Goal: Task Accomplishment & Management: Manage account settings

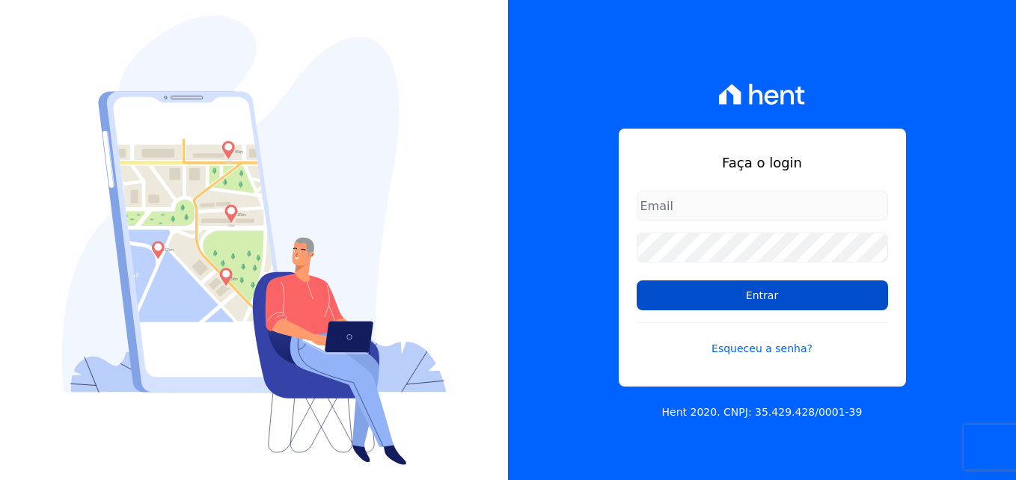
type input "[EMAIL_ADDRESS][DOMAIN_NAME]"
click at [718, 291] on input "Entrar" at bounding box center [762, 296] width 251 height 30
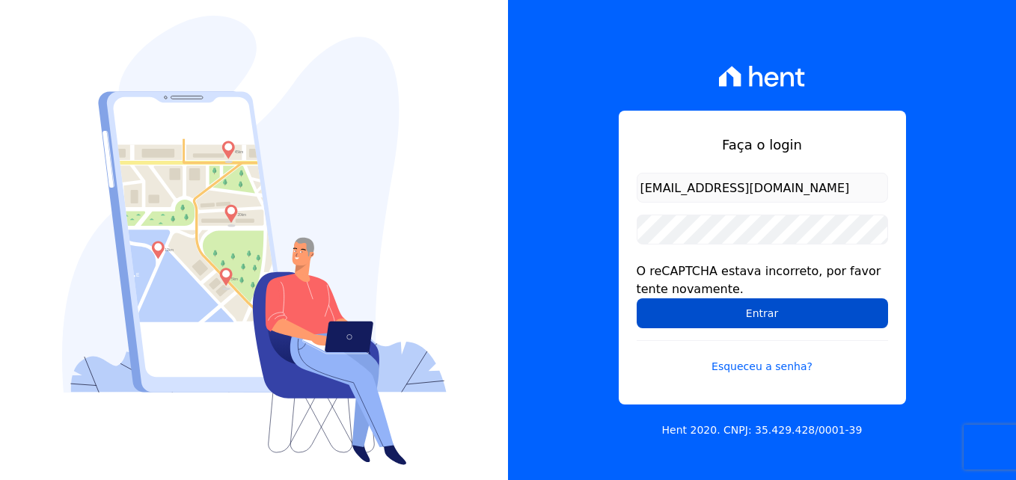
click at [774, 320] on input "Entrar" at bounding box center [762, 314] width 251 height 30
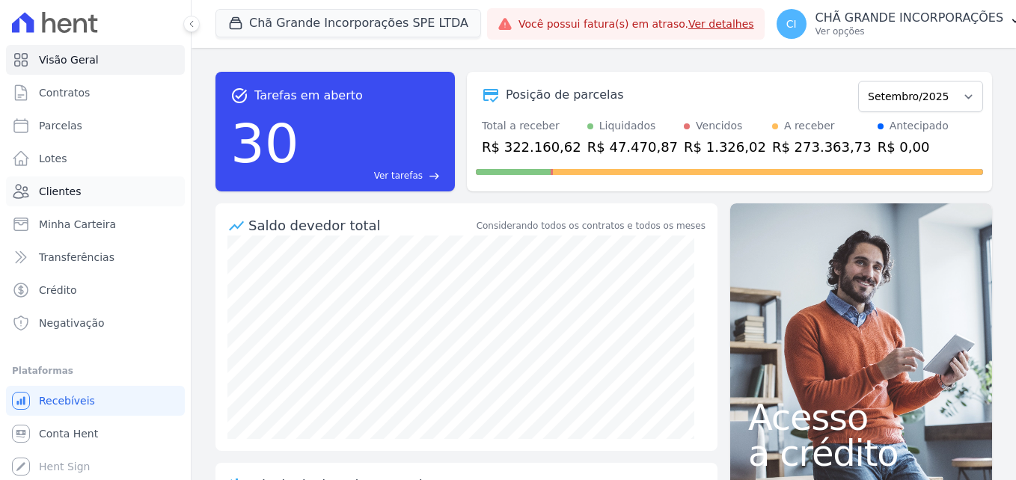
click at [65, 187] on span "Clientes" at bounding box center [60, 191] width 42 height 15
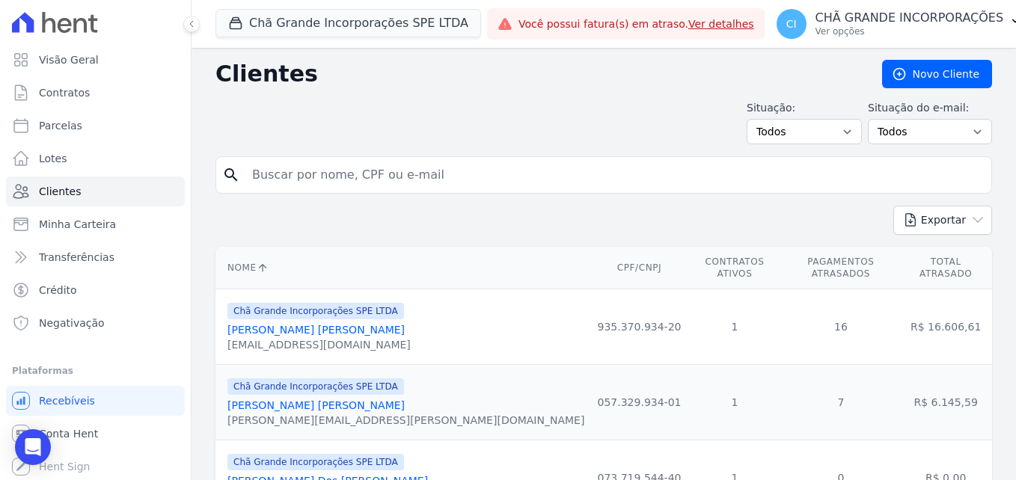
click at [412, 174] on input "search" at bounding box center [614, 175] width 742 height 30
type input "allan bastos"
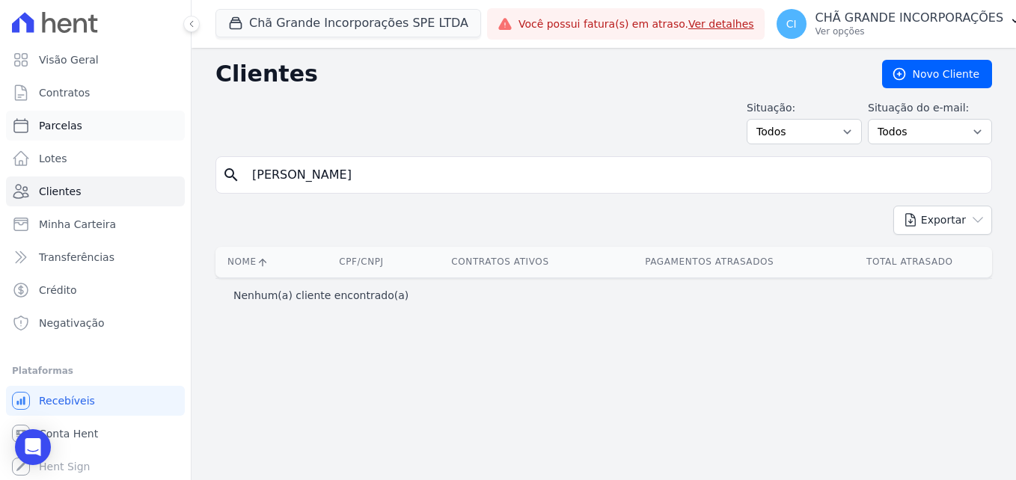
click at [100, 126] on link "Parcelas" at bounding box center [95, 126] width 179 height 30
select select
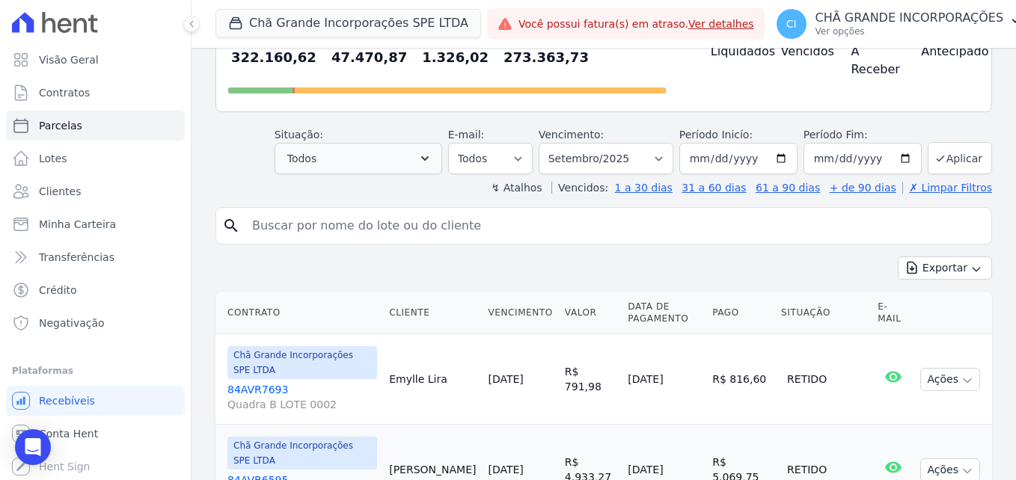
scroll to position [150, 0]
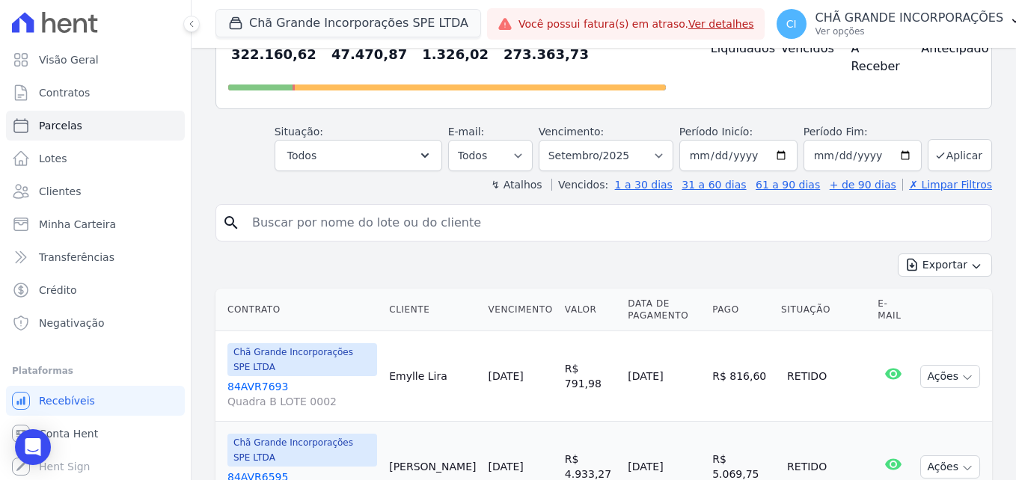
click at [337, 214] on input "search" at bounding box center [614, 223] width 742 height 30
type input "allan bastos"
select select
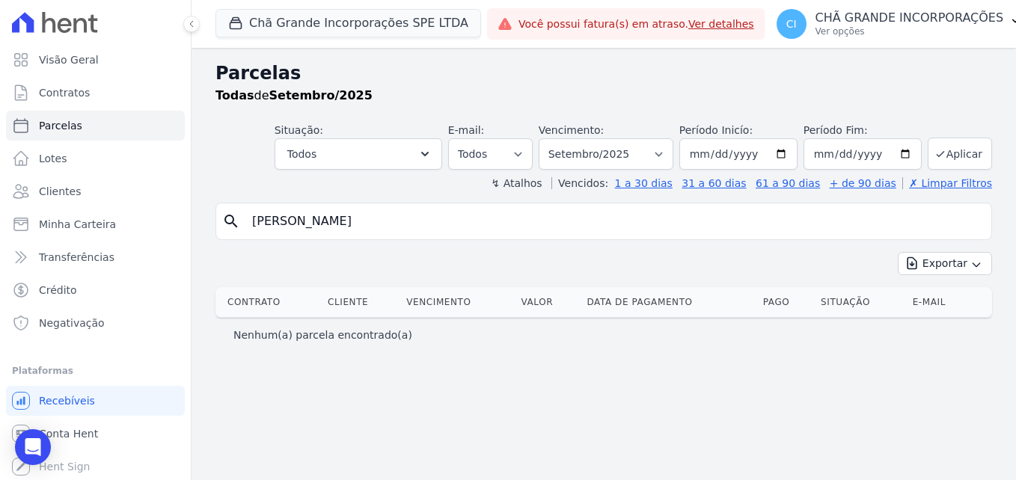
click at [308, 217] on input "allan bastos" at bounding box center [614, 222] width 742 height 30
type input "allan"
select select
click at [665, 150] on select "Filtrar por período ──────── Todos os meses Outubro/2019 Novembro/2019 Dezembro…" at bounding box center [606, 153] width 135 height 31
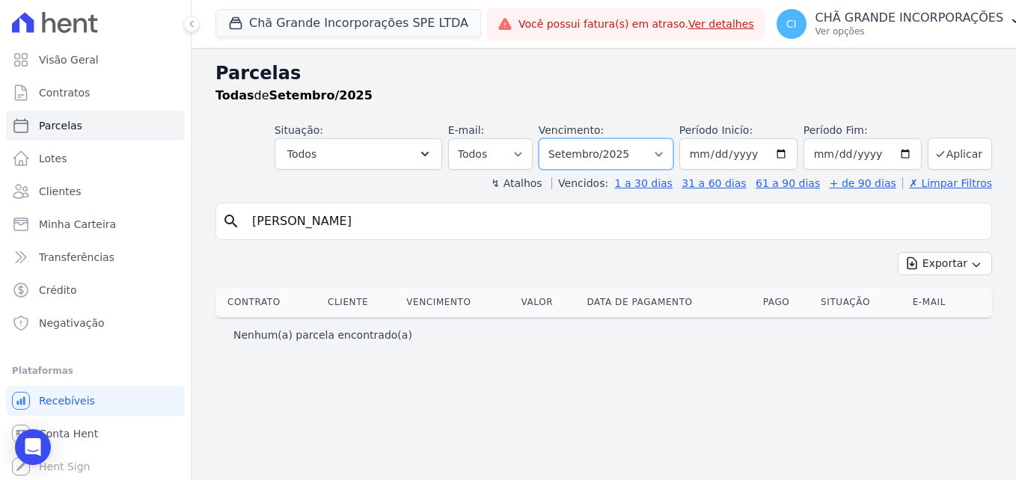
click at [665, 150] on select "Filtrar por período ──────── Todos os meses Outubro/2019 Novembro/2019 Dezembro…" at bounding box center [606, 153] width 135 height 31
click at [647, 388] on div "Parcelas Todas de Setembro/2025 Situação: Agendado Em Aberto Pago Processando C…" at bounding box center [604, 264] width 825 height 433
click at [335, 21] on button "Chã Grande Incorporações SPE LTDA" at bounding box center [349, 23] width 266 height 28
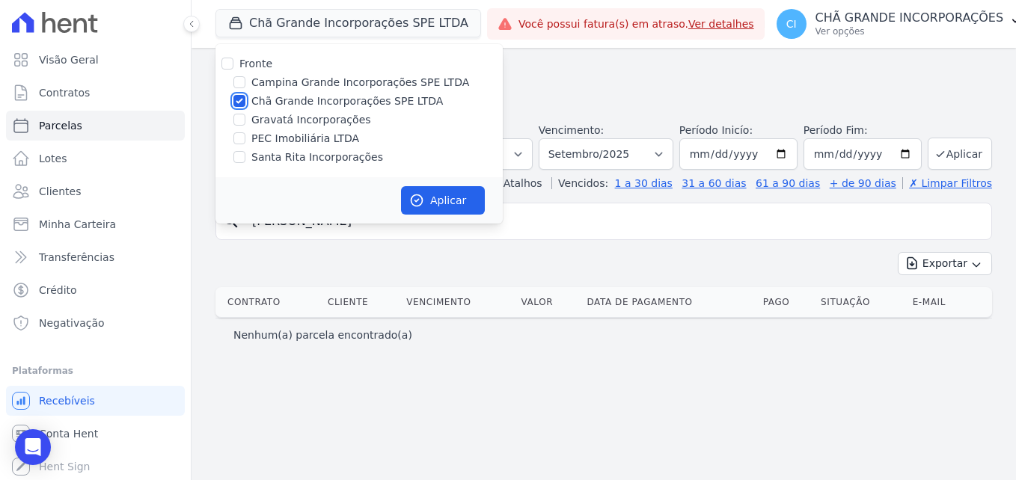
click at [235, 98] on input "Chã Grande Incorporações SPE LTDA" at bounding box center [239, 101] width 12 height 12
checkbox input "false"
click at [238, 79] on input "Campina Grande Incorporações SPE LTDA" at bounding box center [239, 82] width 12 height 12
checkbox input "true"
click at [424, 187] on button "Aplicar" at bounding box center [443, 200] width 84 height 28
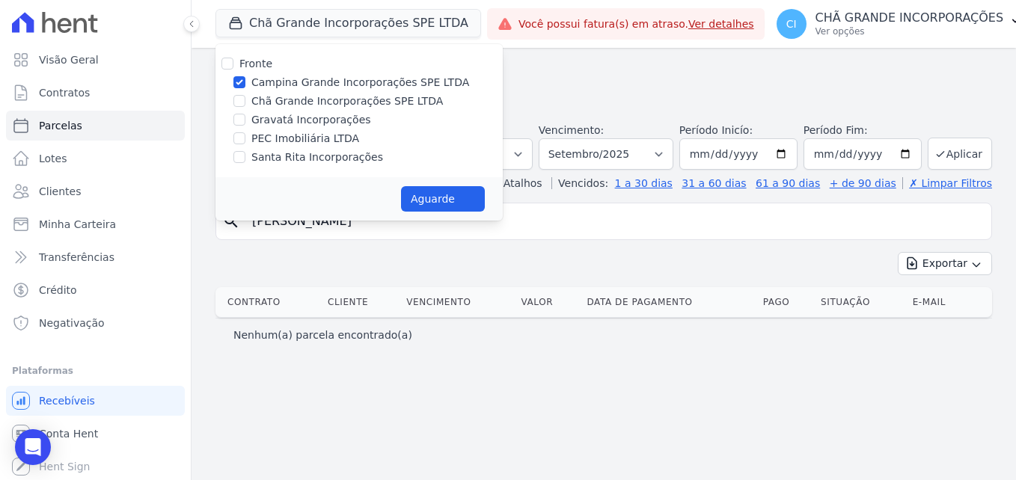
select select
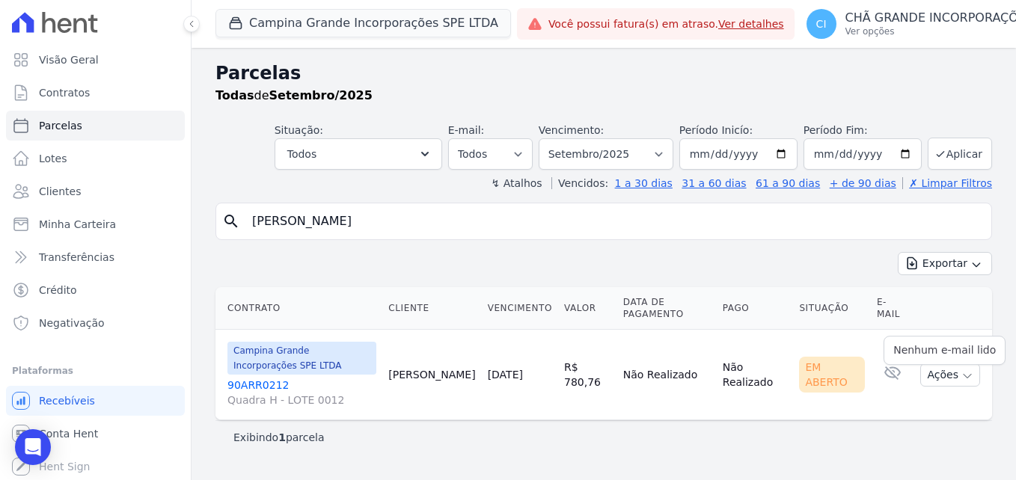
click at [894, 375] on icon at bounding box center [893, 373] width 18 height 18
click at [929, 370] on button "Ações" at bounding box center [950, 375] width 60 height 23
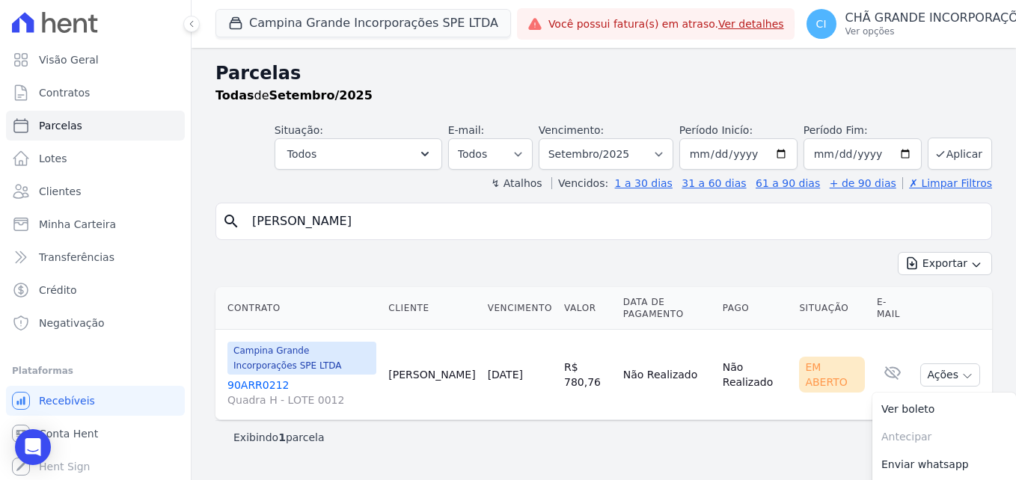
click at [765, 247] on div "search allan Exportar Exportar PDF Exportar CSV Contrato Cliente Vencimento Val…" at bounding box center [604, 328] width 777 height 251
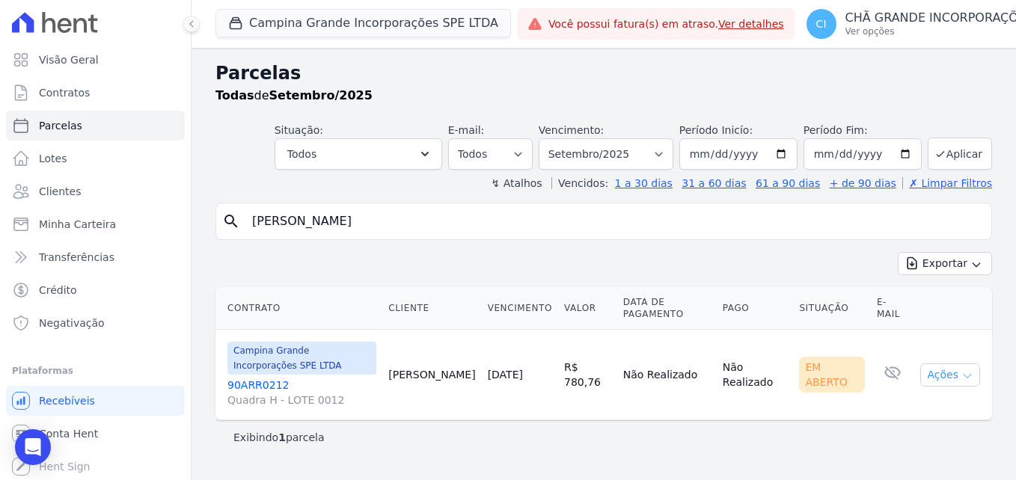
click at [954, 371] on button "Ações" at bounding box center [950, 375] width 60 height 23
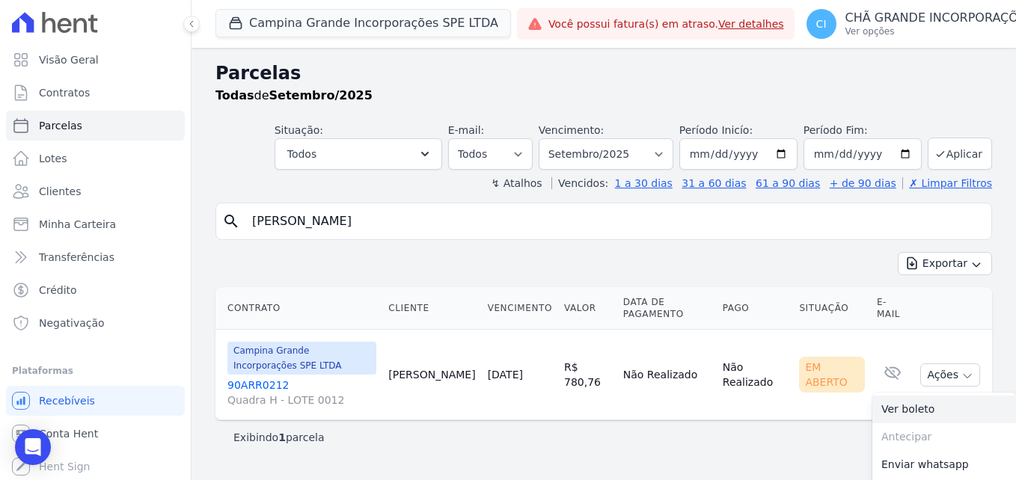
click at [918, 406] on link "Ver boleto" at bounding box center [944, 410] width 144 height 28
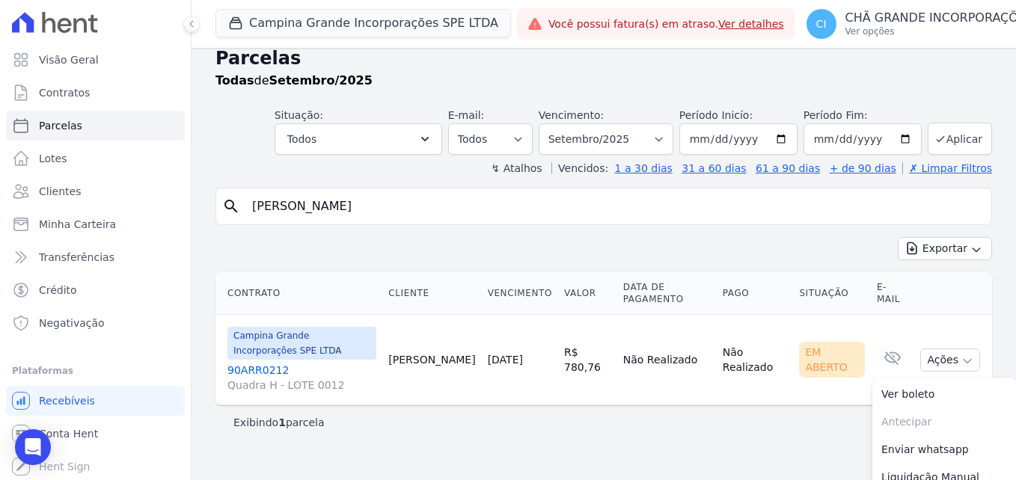
scroll to position [57, 0]
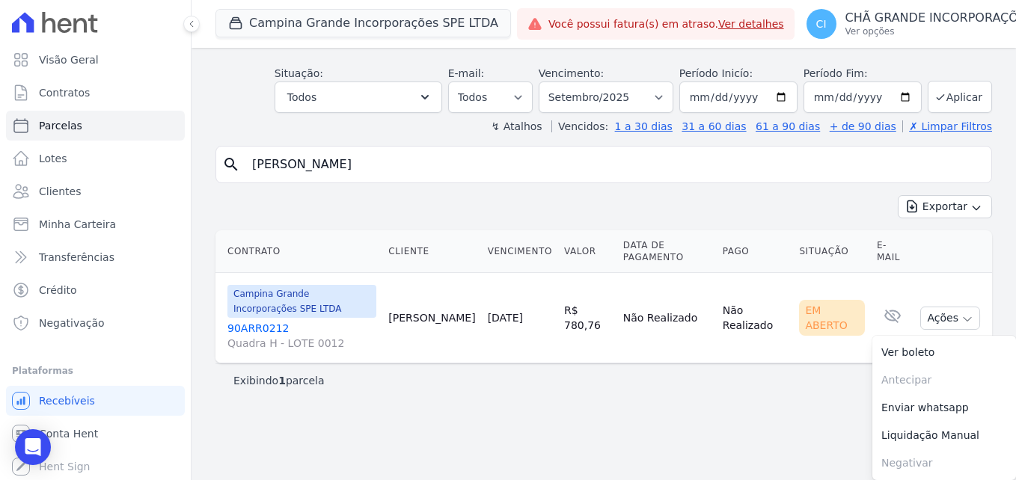
click at [746, 397] on div "Exibindo 1 parcela" at bounding box center [604, 381] width 777 height 34
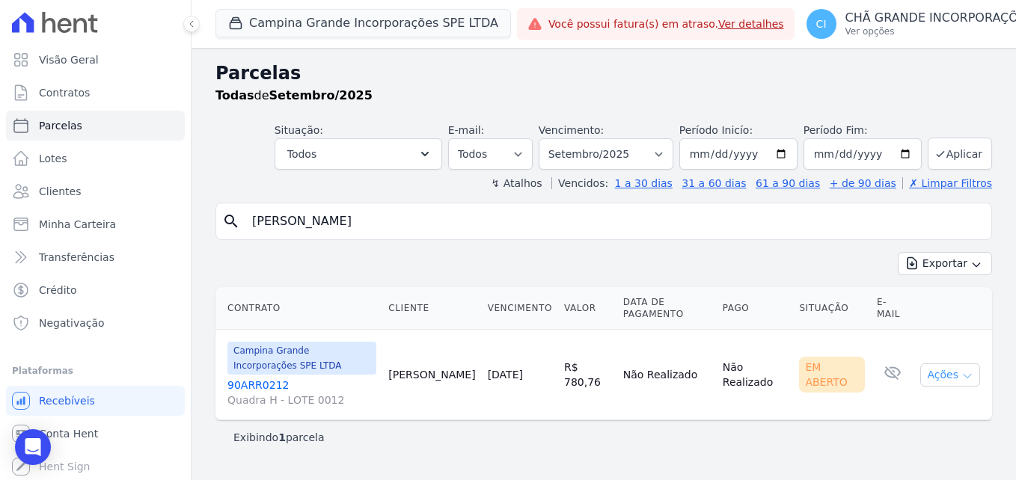
click at [962, 368] on button "Ações" at bounding box center [950, 375] width 60 height 23
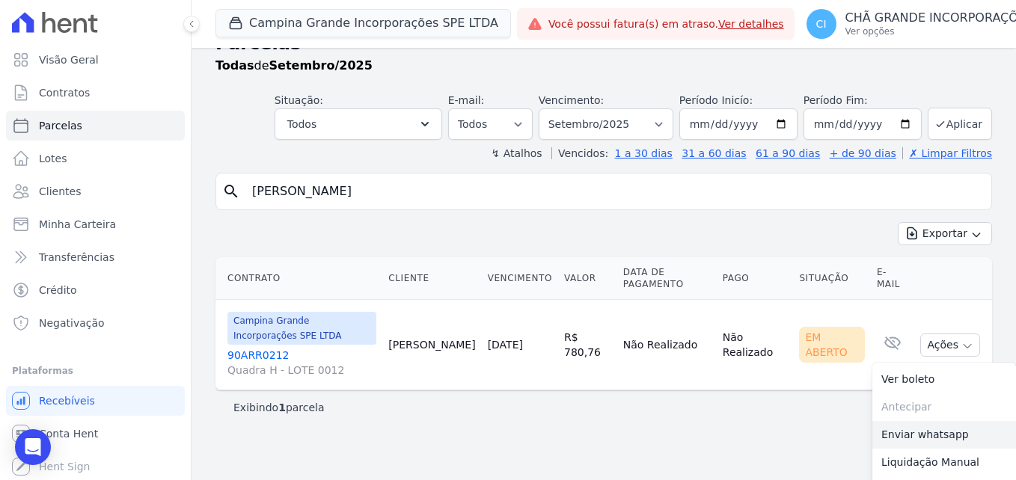
scroll to position [57, 0]
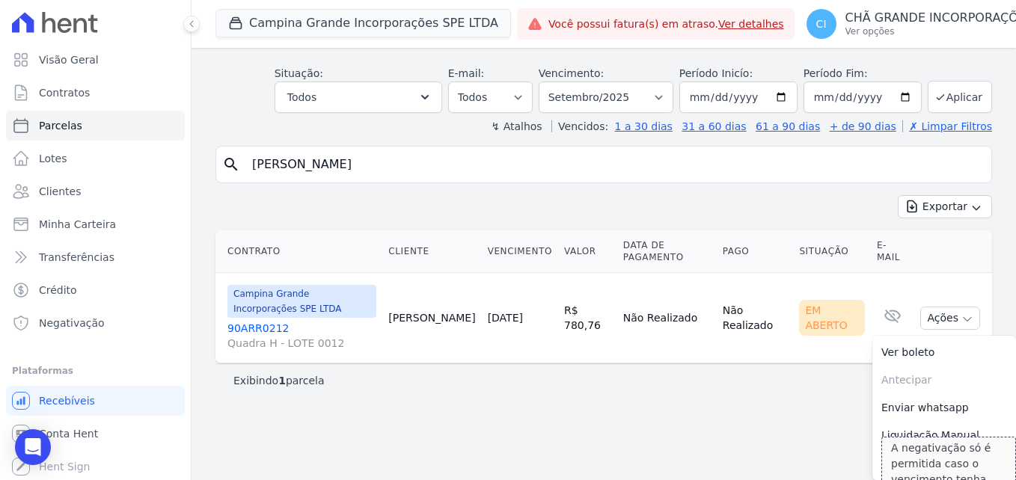
click at [780, 433] on main "Parcelas Todas de Setembro/2025 Situação: Agendado Em Aberto Pago Processando C…" at bounding box center [604, 264] width 825 height 433
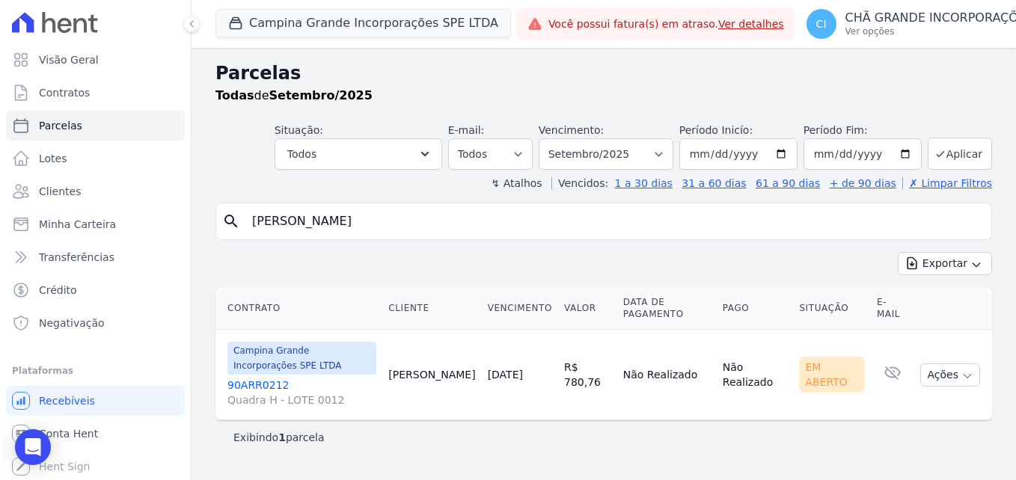
scroll to position [0, 0]
click at [896, 373] on icon at bounding box center [893, 373] width 18 height 18
click at [113, 180] on link "Clientes" at bounding box center [95, 192] width 179 height 30
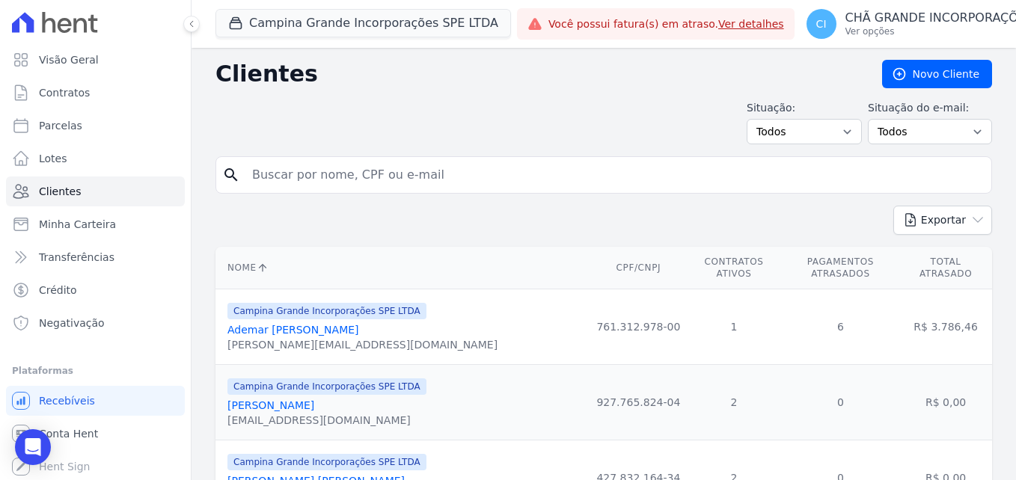
click at [349, 185] on input "search" at bounding box center [614, 175] width 742 height 30
type input "allan"
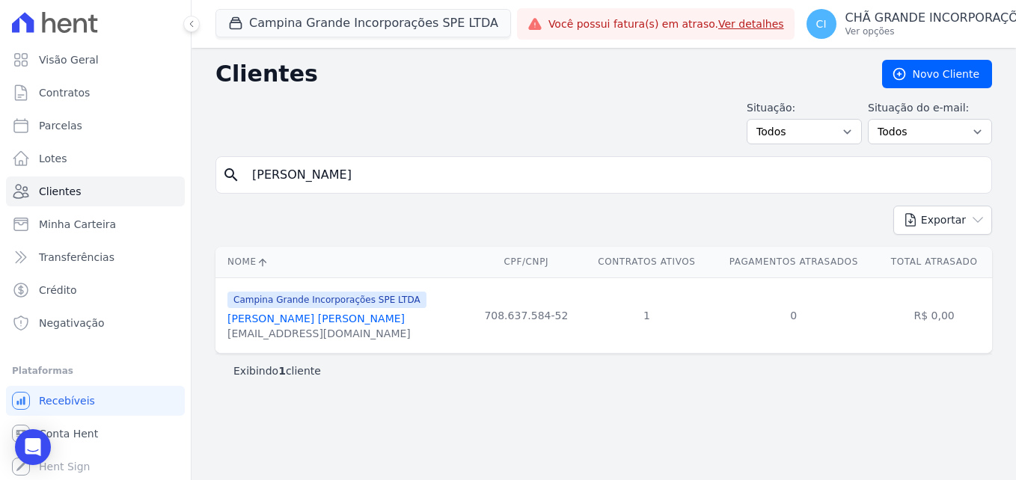
drag, startPoint x: 331, startPoint y: 334, endPoint x: 227, endPoint y: 338, distance: 104.8
click at [227, 338] on td "Campina Grande Incorporações SPE LTDA Allan Bastos De Vasconcelos allanbusiness…" at bounding box center [343, 316] width 254 height 76
copy div "allanbusiness05@gmail.com"
click at [581, 393] on div "Clientes Novo Cliente Situação: Todos Adimplentes Inadimplentes Situação do e-m…" at bounding box center [604, 264] width 825 height 433
click at [85, 125] on link "Parcelas" at bounding box center [95, 126] width 179 height 30
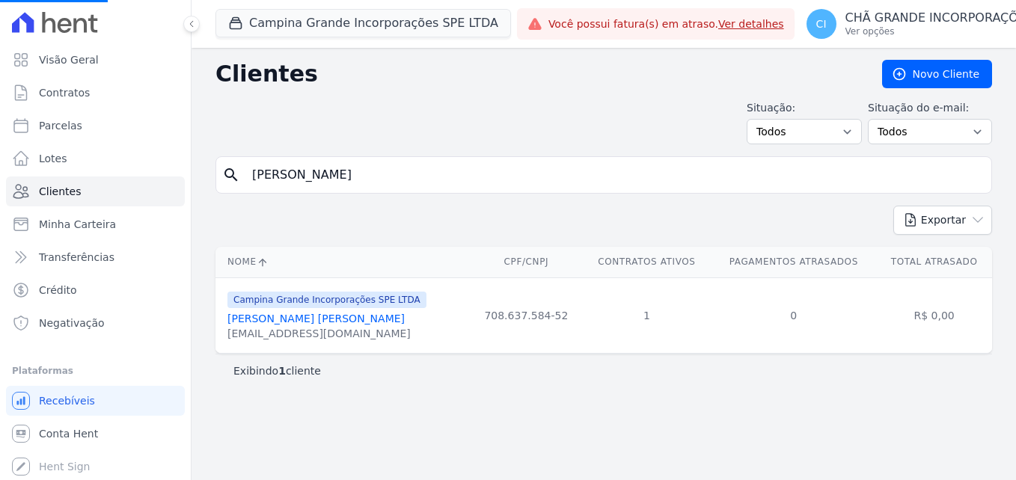
select select
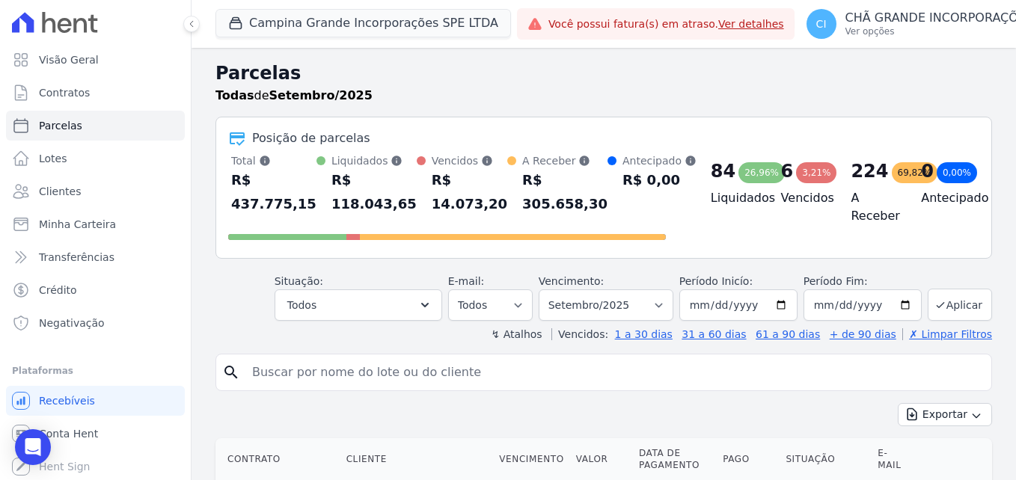
click at [308, 371] on input "search" at bounding box center [614, 373] width 742 height 30
type input "allan"
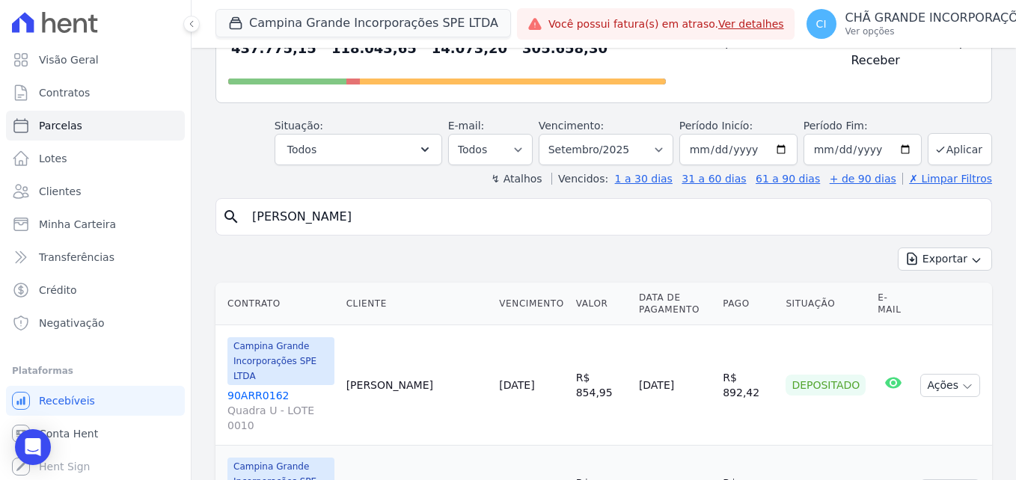
scroll to position [374, 0]
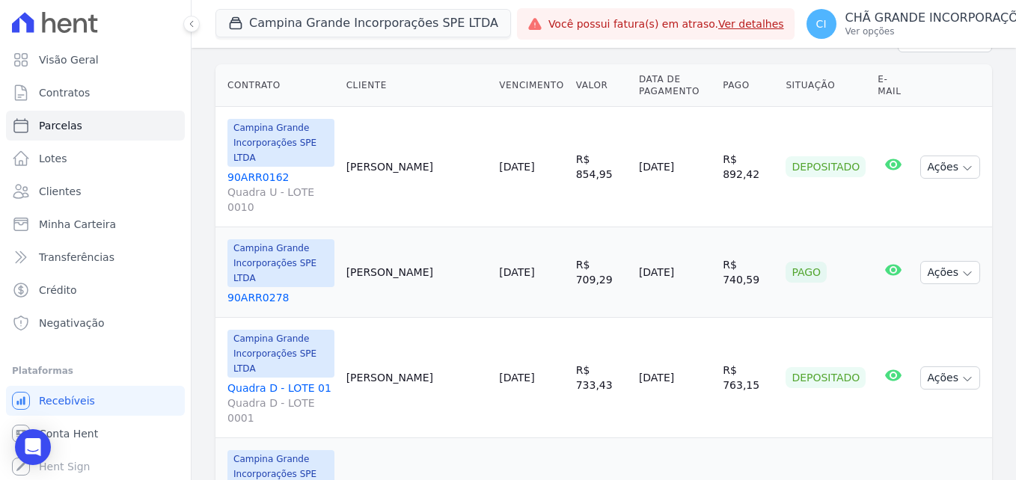
select select
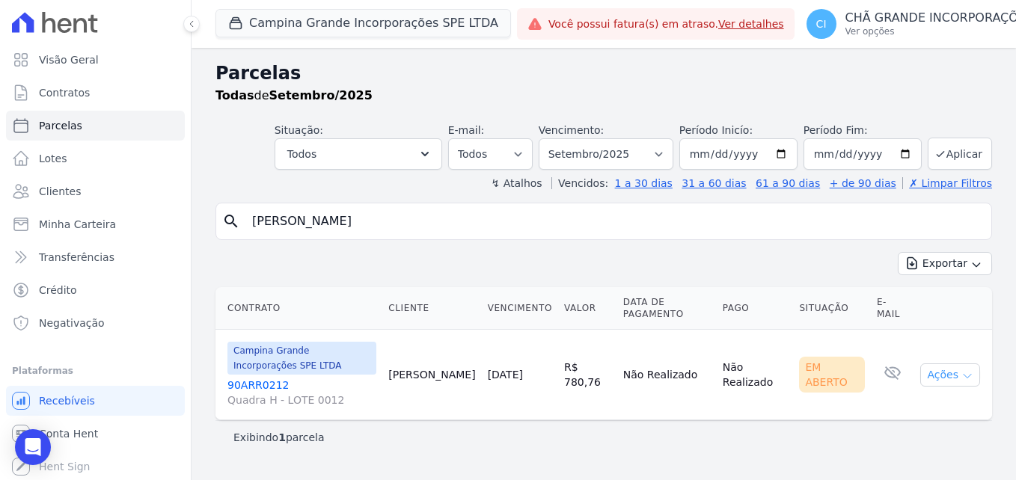
click at [958, 370] on button "Ações" at bounding box center [950, 375] width 60 height 23
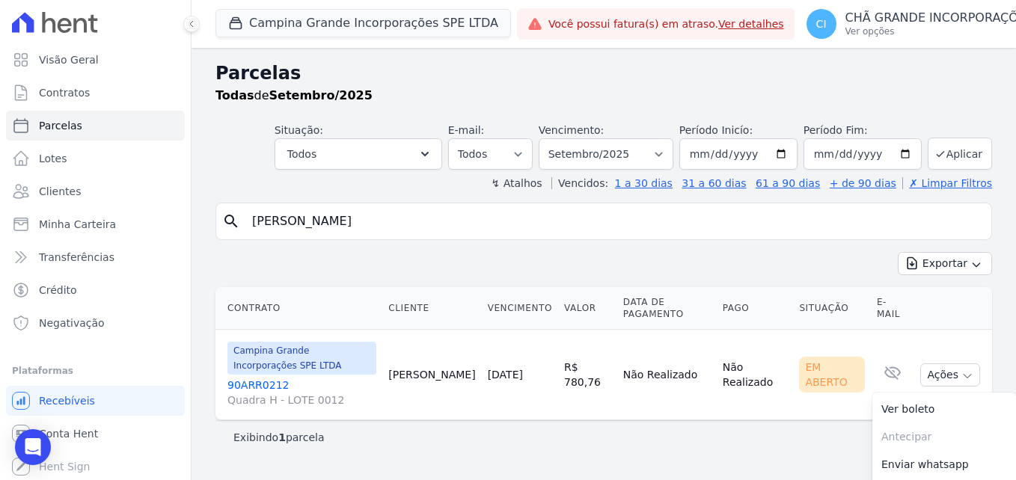
scroll to position [57, 0]
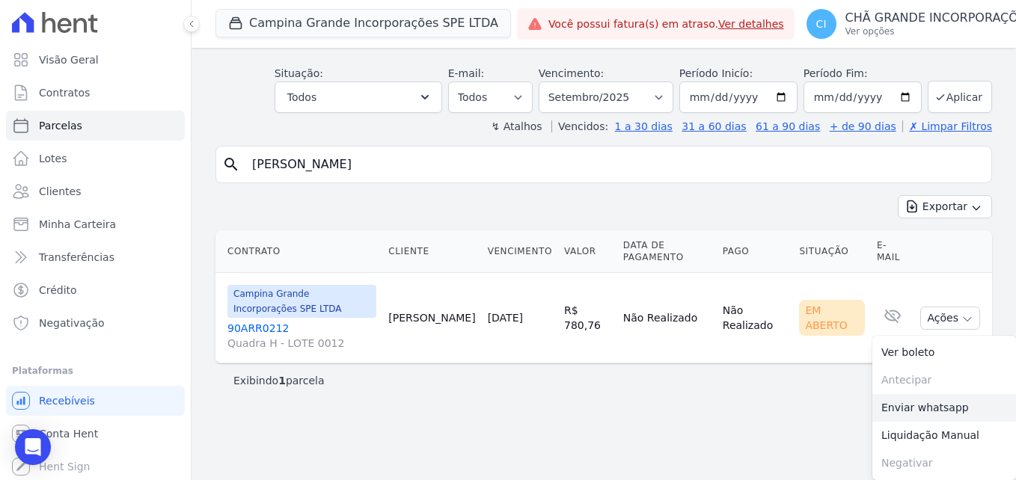
click at [932, 415] on link "Enviar whatsapp" at bounding box center [944, 408] width 144 height 28
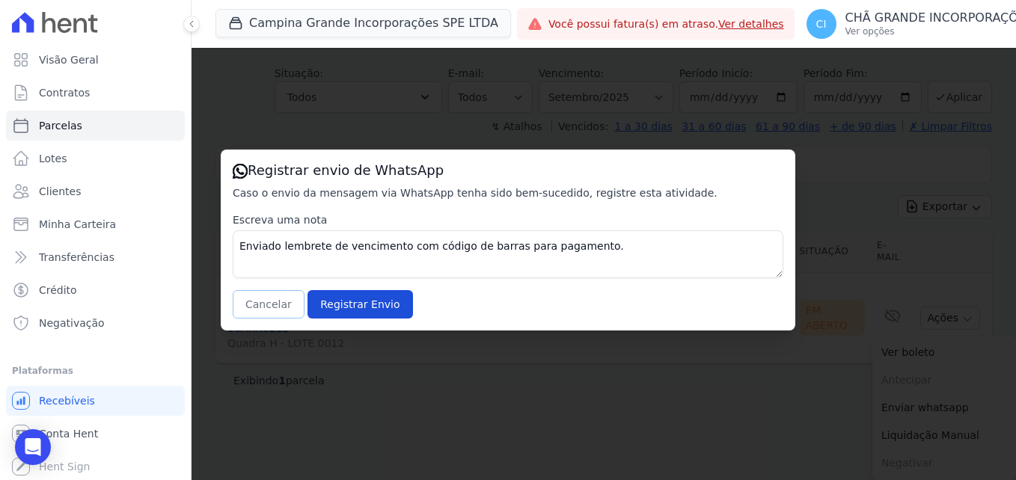
click at [272, 307] on button "Cancelar" at bounding box center [269, 304] width 72 height 28
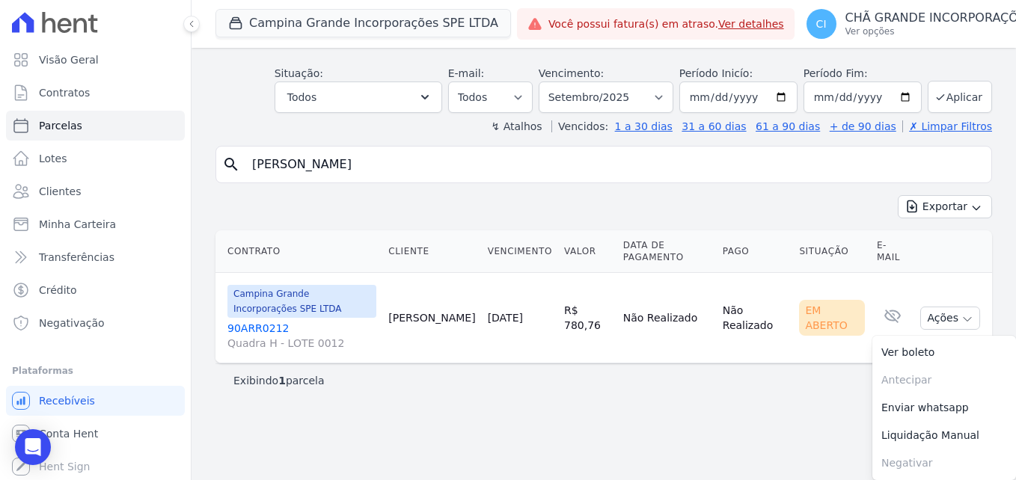
click at [602, 413] on div "Parcelas Todas de Setembro/2025 Situação: Agendado Em Aberto Pago Processando C…" at bounding box center [604, 207] width 825 height 433
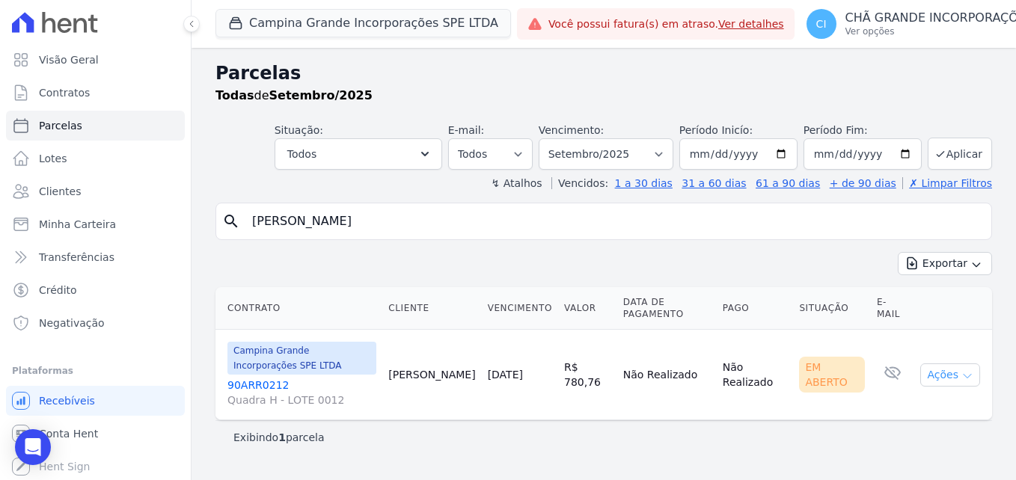
click at [950, 376] on button "Ações" at bounding box center [950, 375] width 60 height 23
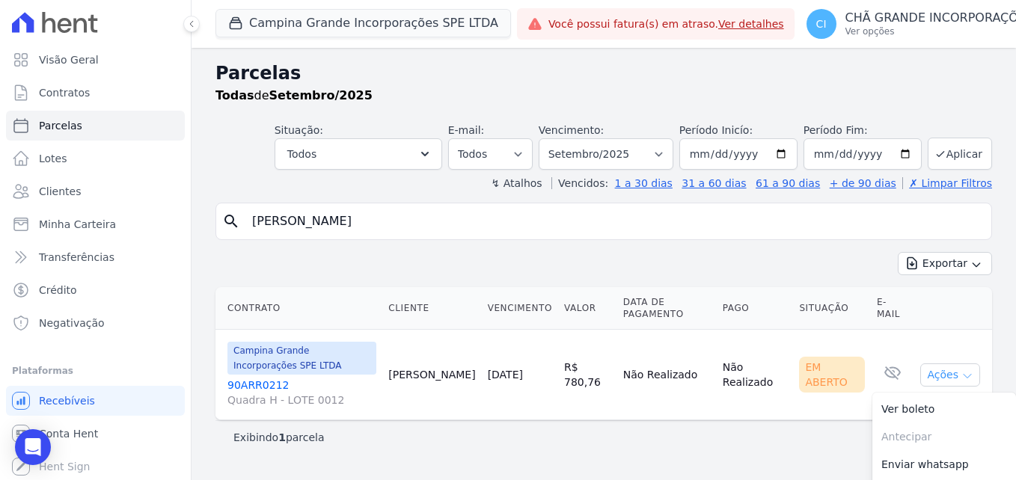
click at [950, 377] on button "Ações" at bounding box center [950, 375] width 60 height 23
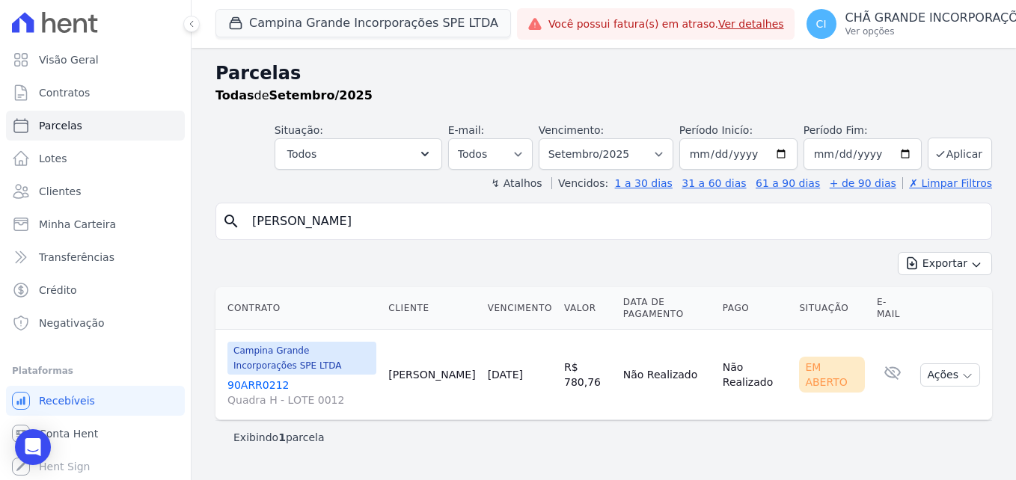
click at [255, 382] on link "90ARR0212 Quadra H - LOTE 0012" at bounding box center [301, 393] width 149 height 30
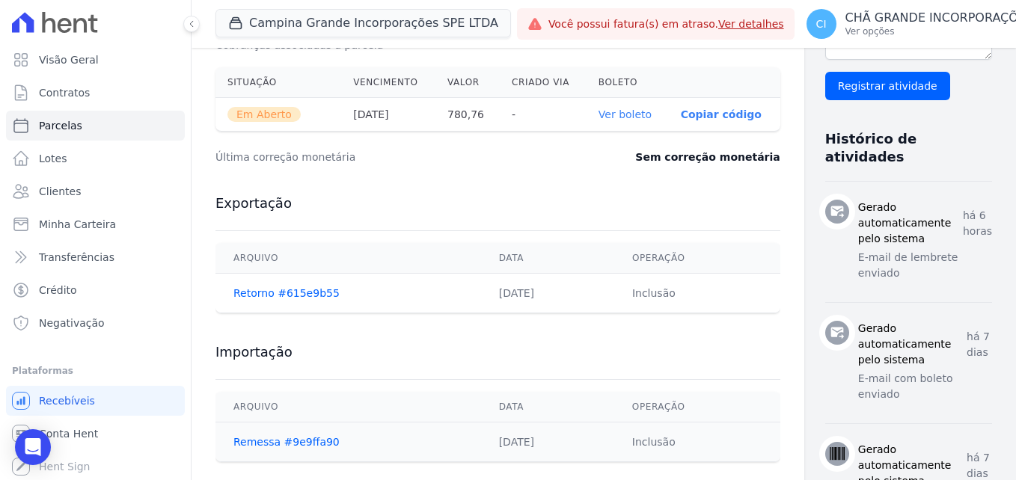
scroll to position [557, 0]
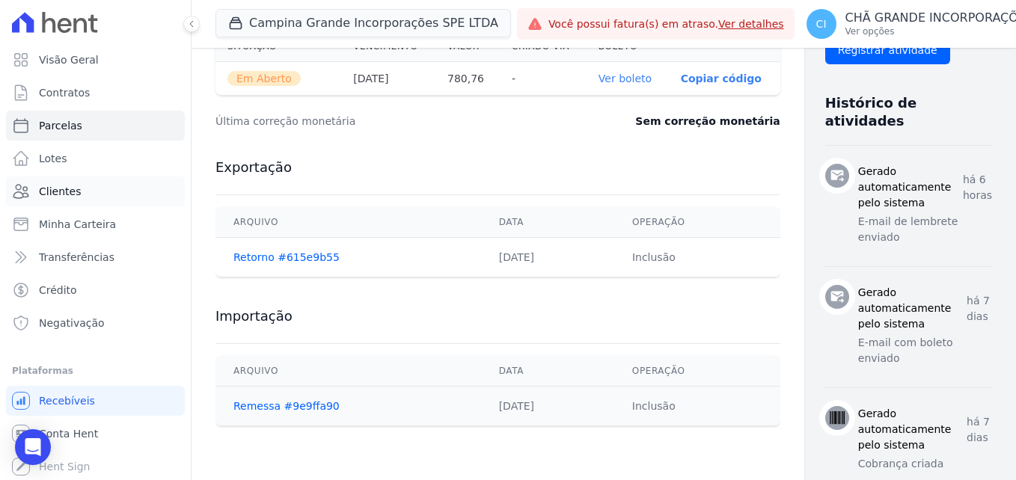
click at [86, 179] on link "Clientes" at bounding box center [95, 192] width 179 height 30
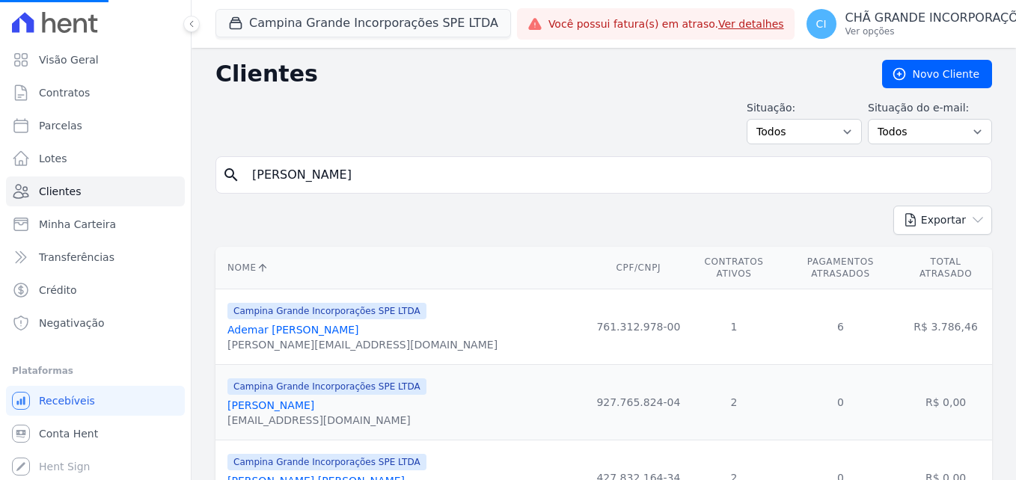
click at [367, 177] on input "allan" at bounding box center [614, 175] width 742 height 30
click at [764, 173] on input "search" at bounding box center [614, 175] width 742 height 30
click at [407, 174] on input "search" at bounding box center [614, 175] width 742 height 30
type input "allan"
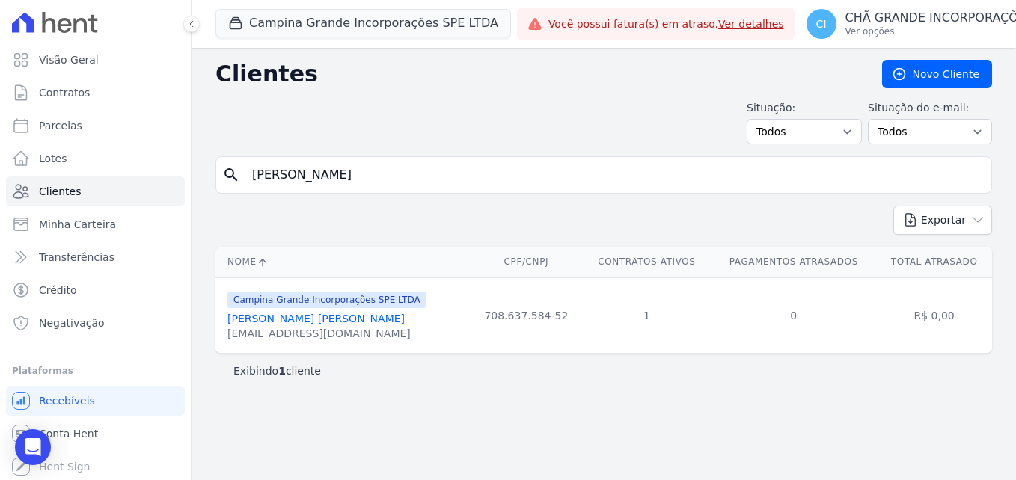
click at [577, 205] on form "search allan" at bounding box center [604, 180] width 777 height 49
click at [315, 319] on link "Allan Bastos De Vasconcelos" at bounding box center [315, 319] width 177 height 12
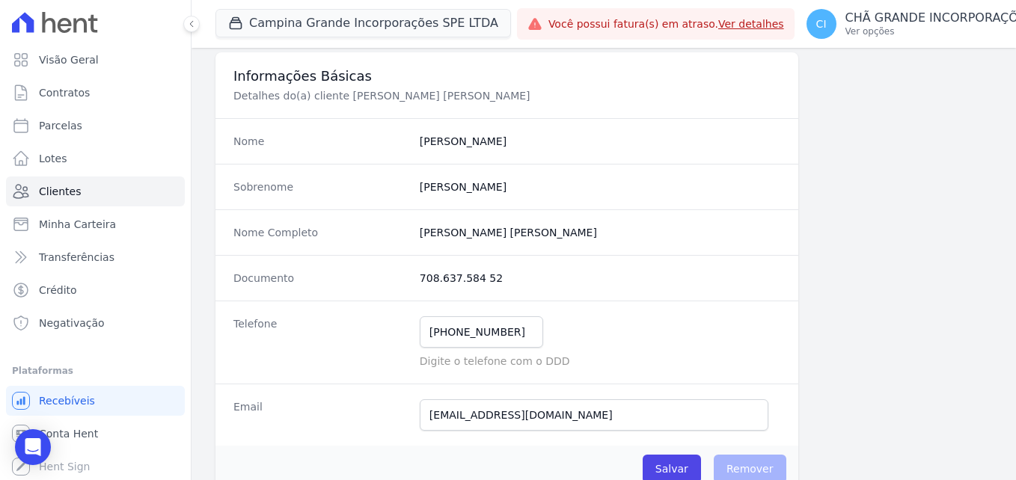
scroll to position [150, 0]
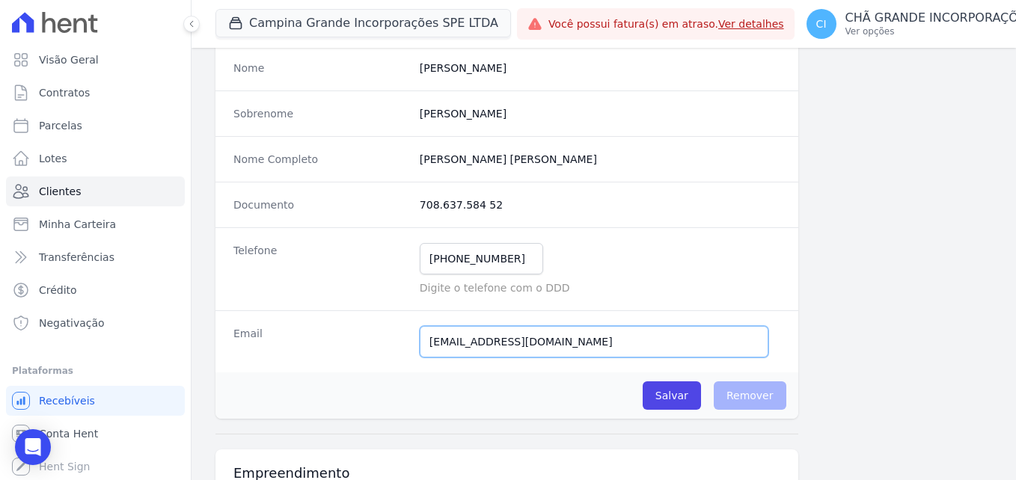
drag, startPoint x: 540, startPoint y: 341, endPoint x: 409, endPoint y: 344, distance: 131.0
click at [409, 344] on div "Email allanbusiness05@gmail.com E-mail enviado. Aguardando confirmação.." at bounding box center [507, 342] width 583 height 62
paste input "astos42"
type input "allanbastos42@gmail.com"
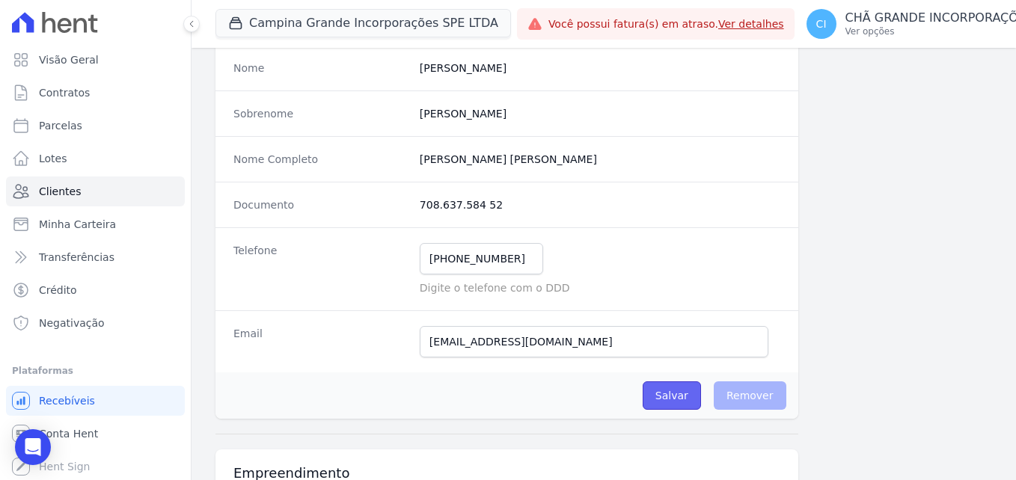
click at [678, 400] on input "Salvar" at bounding box center [672, 396] width 58 height 28
